Goal: Obtain resource: Obtain resource

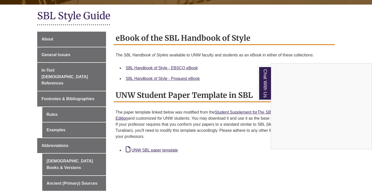
scroll to position [107, 0]
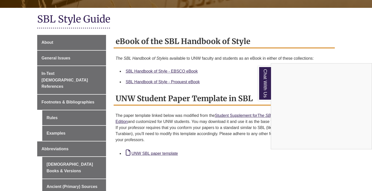
click at [152, 146] on div "Chat With Us" at bounding box center [186, 95] width 372 height 191
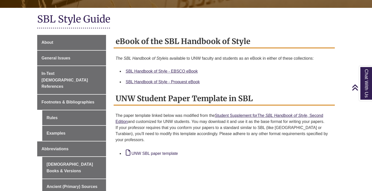
click at [152, 151] on link "UNW SBL paper template" at bounding box center [152, 153] width 52 height 4
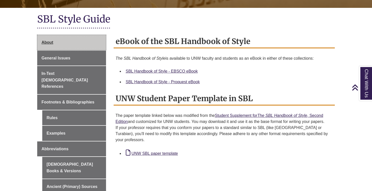
click at [69, 43] on link "About" at bounding box center [71, 42] width 69 height 15
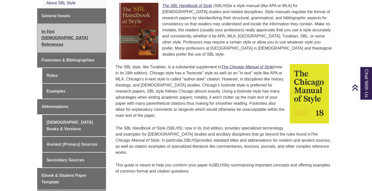
scroll to position [158, 0]
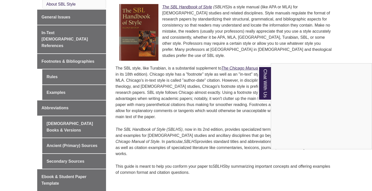
click at [20, 39] on div "Chat With Us" at bounding box center [186, 95] width 372 height 191
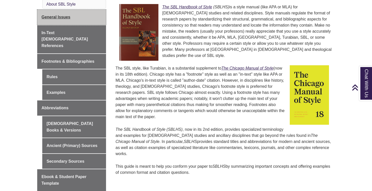
click at [48, 20] on link "General Issues" at bounding box center [71, 17] width 69 height 15
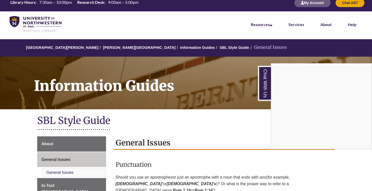
scroll to position [189, 0]
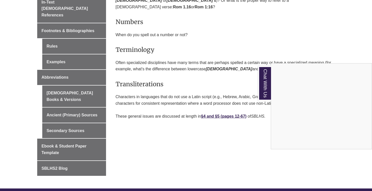
click at [27, 106] on div "Chat With Us" at bounding box center [186, 95] width 372 height 191
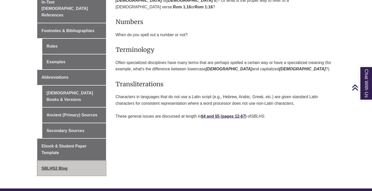
click at [60, 166] on span "SBLHS2 Blog" at bounding box center [54, 168] width 26 height 4
